Goal: Information Seeking & Learning: Learn about a topic

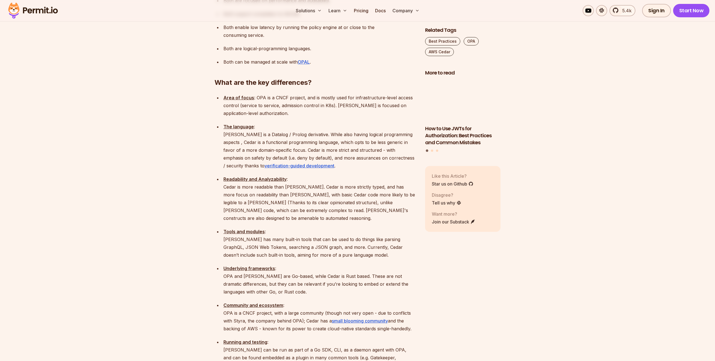
scroll to position [599, 0]
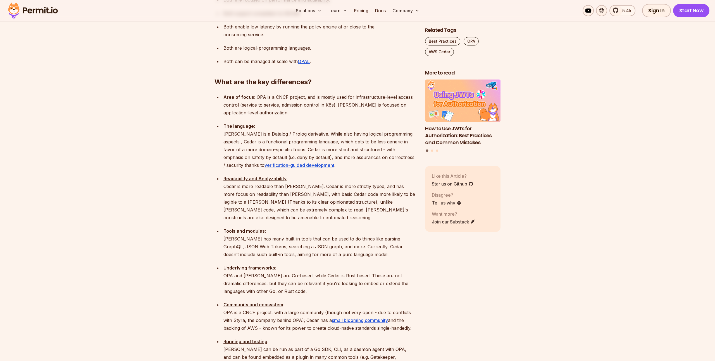
click at [307, 122] on p "The language : [PERSON_NAME] is a Datalog / Prolog derivative. While also havin…" at bounding box center [319, 145] width 193 height 47
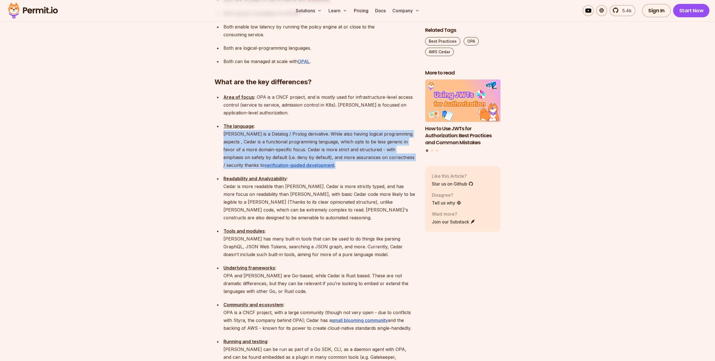
click at [307, 122] on p "The language : [PERSON_NAME] is a Datalog / Prolog derivative. While also havin…" at bounding box center [319, 145] width 193 height 47
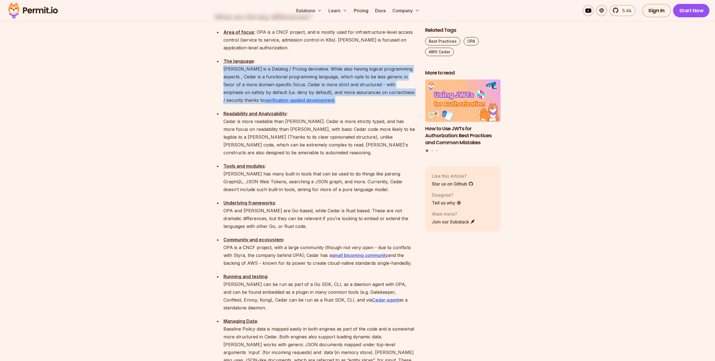
scroll to position [663, 0]
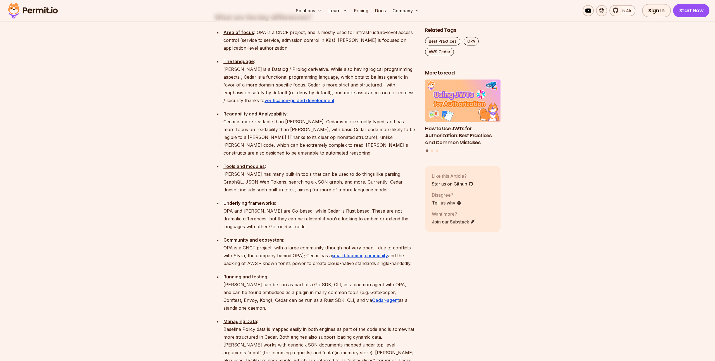
click at [284, 110] on p "Readability and Analyzability : Cedar is more readable than [PERSON_NAME]. Ceda…" at bounding box center [319, 133] width 193 height 47
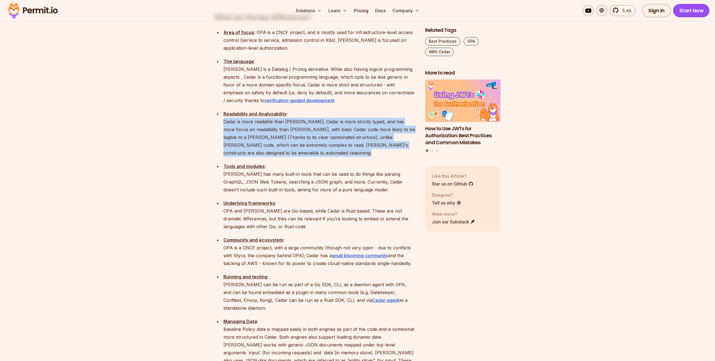
click at [284, 110] on p "Readability and Analyzability : Cedar is more readable than [PERSON_NAME]. Ceda…" at bounding box center [319, 133] width 193 height 47
click at [310, 115] on p "Readability and Analyzability : Cedar is more readable than [PERSON_NAME]. Ceda…" at bounding box center [319, 133] width 193 height 47
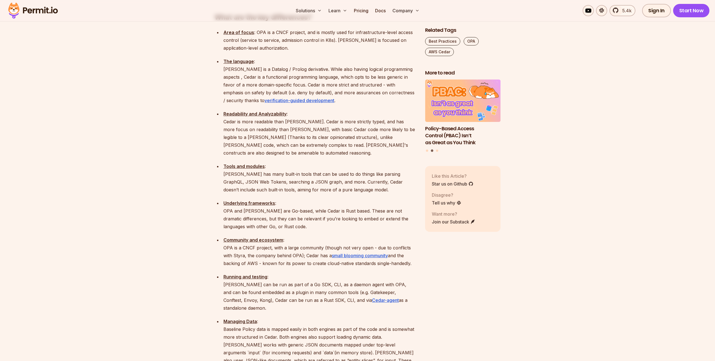
click at [239, 162] on p "Tools and modules : [PERSON_NAME] has many built-in tools that can be used to d…" at bounding box center [319, 177] width 193 height 31
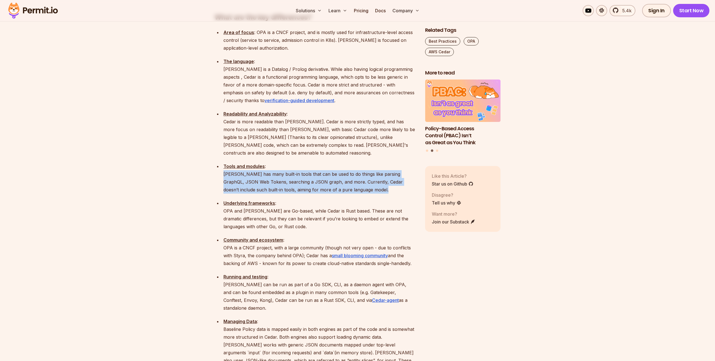
click at [239, 162] on p "Tools and modules : [PERSON_NAME] has many built-in tools that can be used to d…" at bounding box center [319, 177] width 193 height 31
click at [284, 156] on ul "Area of focus : OPA is a CNCF project, and is mostly used for infrastructure-le…" at bounding box center [315, 219] width 202 height 383
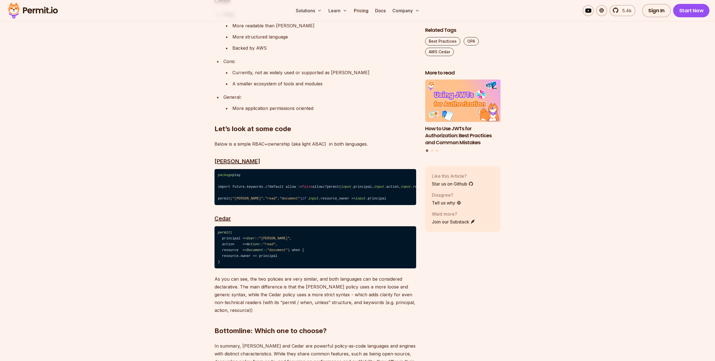
scroll to position [1233, 0]
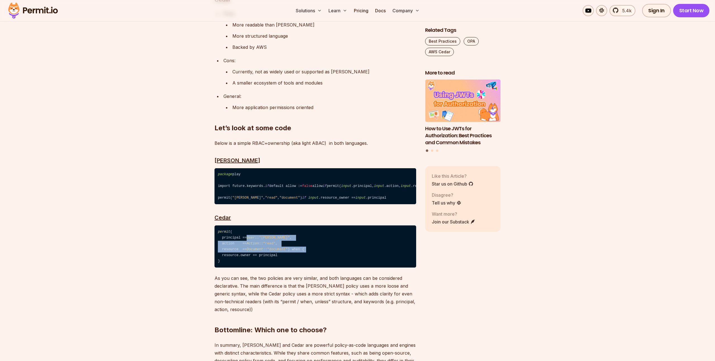
drag, startPoint x: 249, startPoint y: 223, endPoint x: 317, endPoint y: 242, distance: 70.9
click at [317, 242] on code "permit ( principal == User :: "[PERSON_NAME]" , action == Action :: "read" , re…" at bounding box center [315, 247] width 202 height 42
click at [338, 238] on code "permit ( principal == User :: "[PERSON_NAME]" , action == Action :: "read" , re…" at bounding box center [315, 247] width 202 height 42
click at [297, 274] on p "As you can see, the two policies are very similar, and both languages can be co…" at bounding box center [315, 293] width 202 height 39
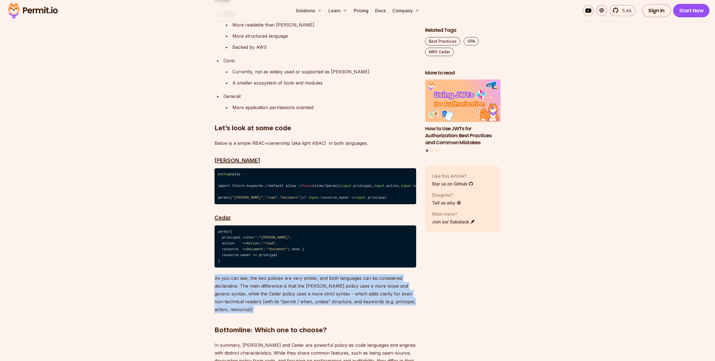
click at [297, 274] on p "As you can see, the two policies are very similar, and both languages can be co…" at bounding box center [315, 293] width 202 height 39
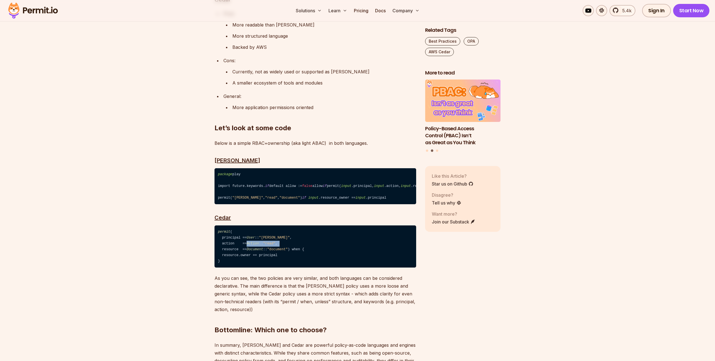
drag, startPoint x: 249, startPoint y: 229, endPoint x: 317, endPoint y: 229, distance: 68.4
click at [317, 229] on code "permit ( principal == User :: "[PERSON_NAME]" , action == Action :: "read" , re…" at bounding box center [315, 247] width 202 height 42
click at [252, 242] on code "permit ( principal == User :: "[PERSON_NAME]" , action == Action :: "read" , re…" at bounding box center [315, 247] width 202 height 42
click at [265, 277] on p "As you can see, the two policies are very similar, and both languages can be co…" at bounding box center [315, 293] width 202 height 39
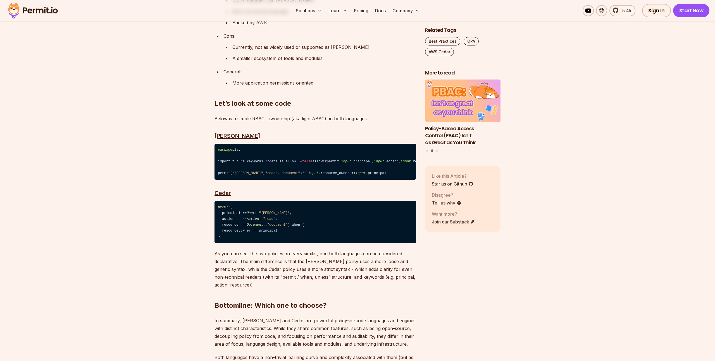
scroll to position [1260, 0]
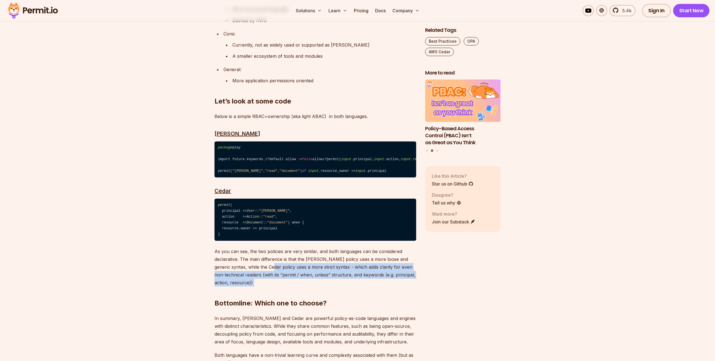
drag, startPoint x: 277, startPoint y: 273, endPoint x: 275, endPoint y: 258, distance: 14.3
click at [275, 258] on p "As you can see, the two policies are very similar, and both languages can be co…" at bounding box center [315, 267] width 202 height 39
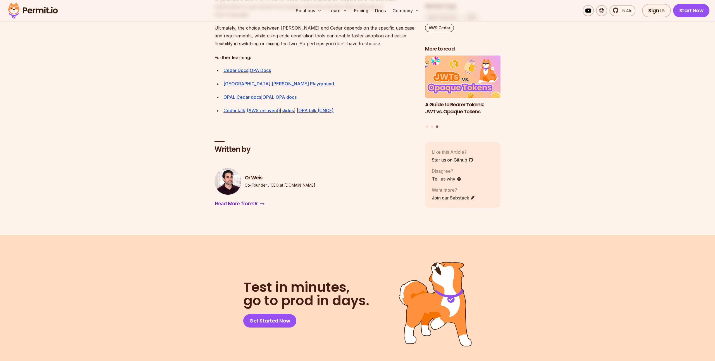
scroll to position [1648, 0]
